Goal: Task Accomplishment & Management: Use online tool/utility

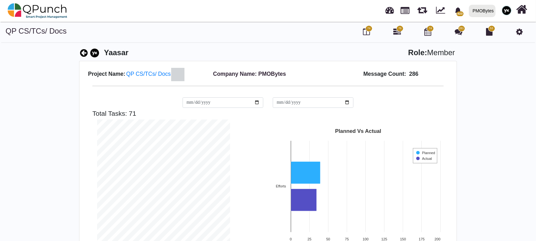
scroll to position [133, 142]
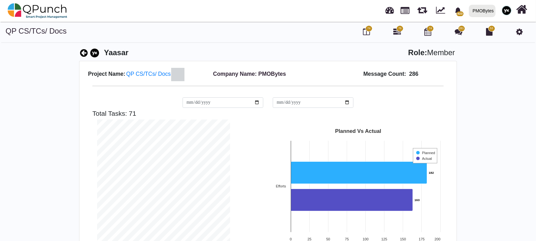
click at [315, 41] on div "QP CS/TCs/ Docs 74 76 74 281 53" at bounding box center [268, 37] width 536 height 21
click at [516, 34] on icon at bounding box center [519, 32] width 7 height 8
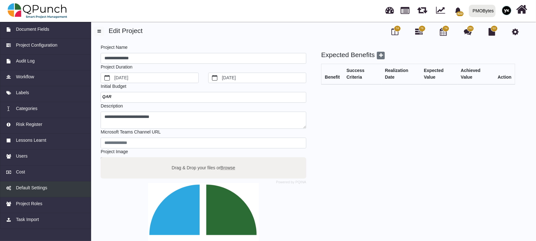
scroll to position [97, 0]
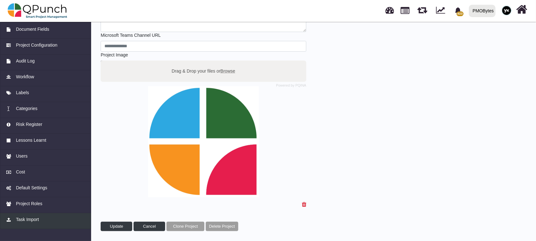
click at [44, 220] on div "Task Import" at bounding box center [45, 219] width 79 height 7
click at [15, 213] on link "Task Import" at bounding box center [45, 221] width 91 height 16
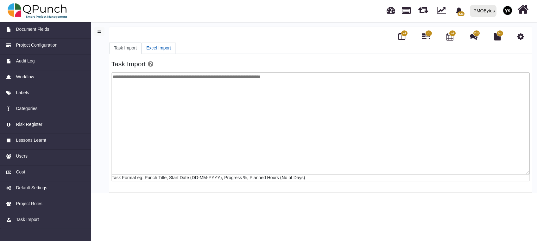
click at [157, 46] on link "Excel Import" at bounding box center [158, 48] width 34 height 12
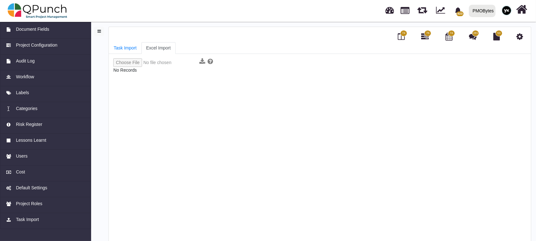
click at [131, 63] on input "file" at bounding box center [155, 62] width 84 height 9
